Goal: Task Accomplishment & Management: Use online tool/utility

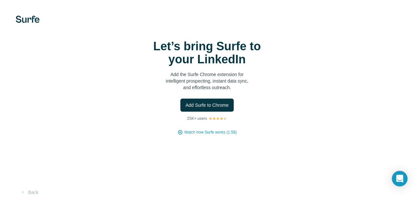
click at [30, 19] on img at bounding box center [28, 19] width 24 height 7
click at [27, 12] on div "Let’s bring Surfe to your LinkedIn Add the Surfe Chrome extension for intellige…" at bounding box center [207, 103] width 414 height 206
click at [185, 109] on span "Add Surfe to Chrome" at bounding box center [206, 105] width 43 height 7
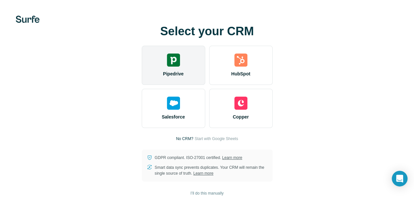
click at [167, 64] on img at bounding box center [173, 60] width 13 height 13
